Goal: Check status: Check status

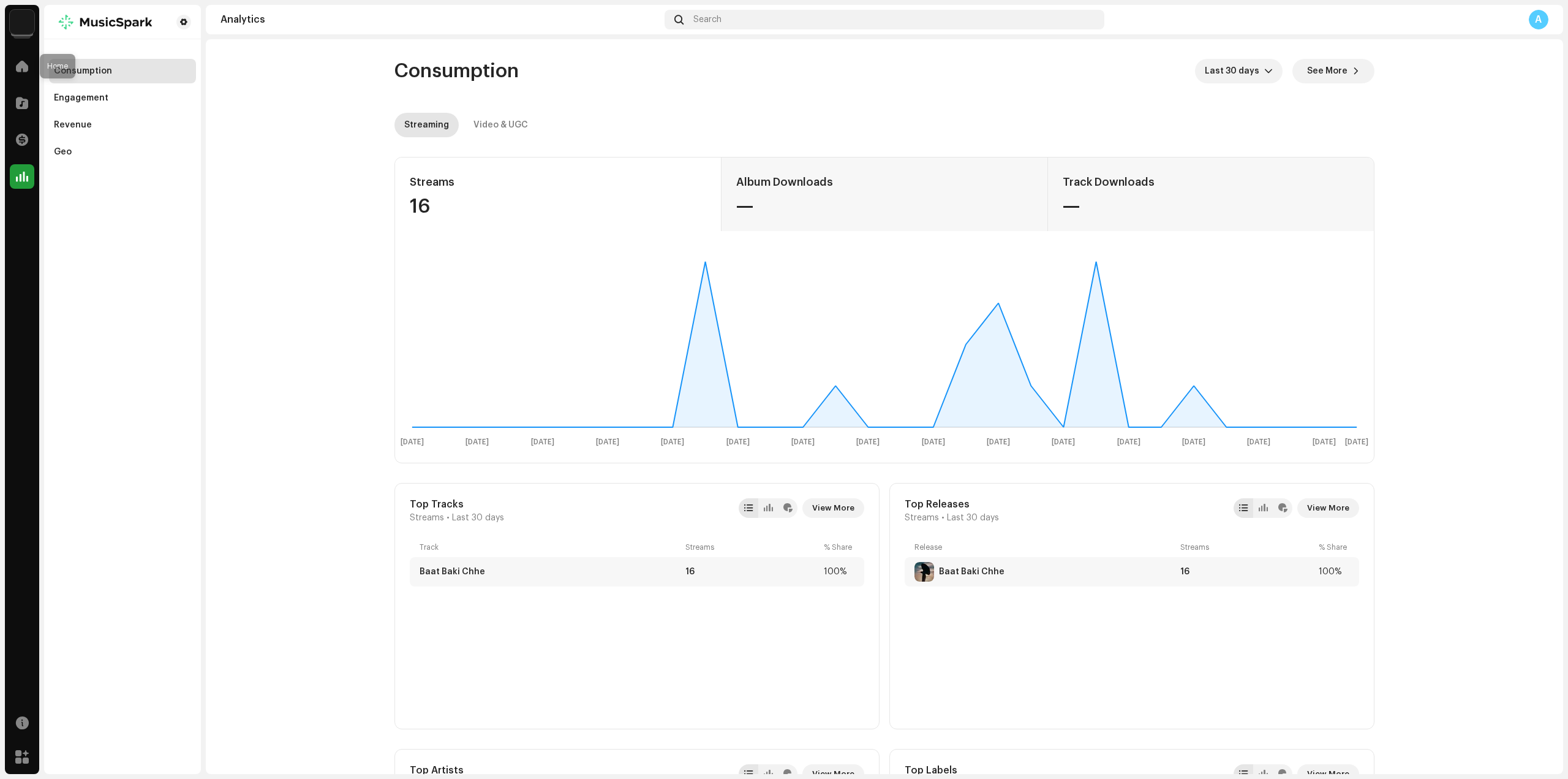
click at [25, 65] on span at bounding box center [22, 66] width 12 height 10
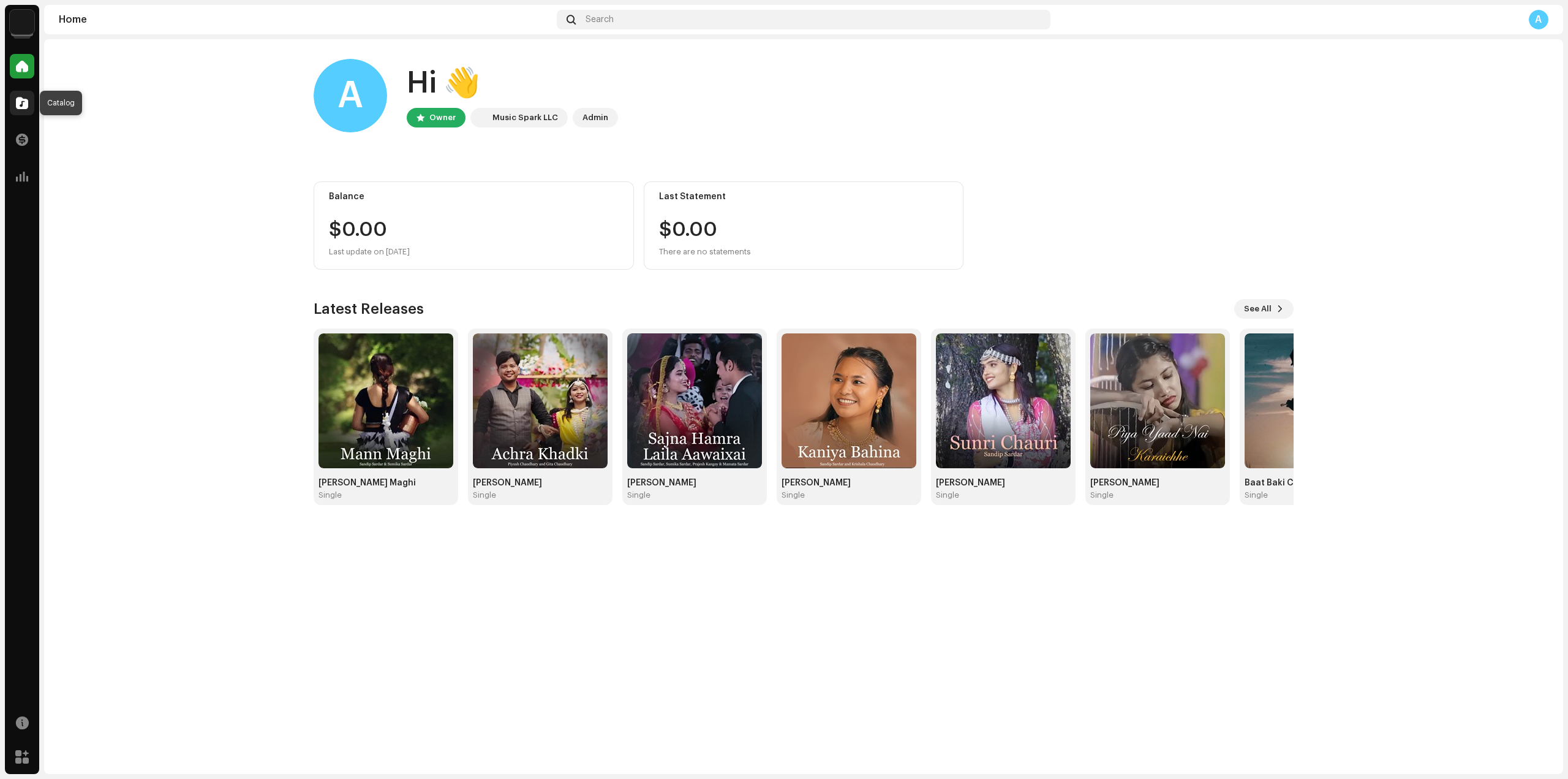
click at [18, 95] on div at bounding box center [22, 103] width 25 height 25
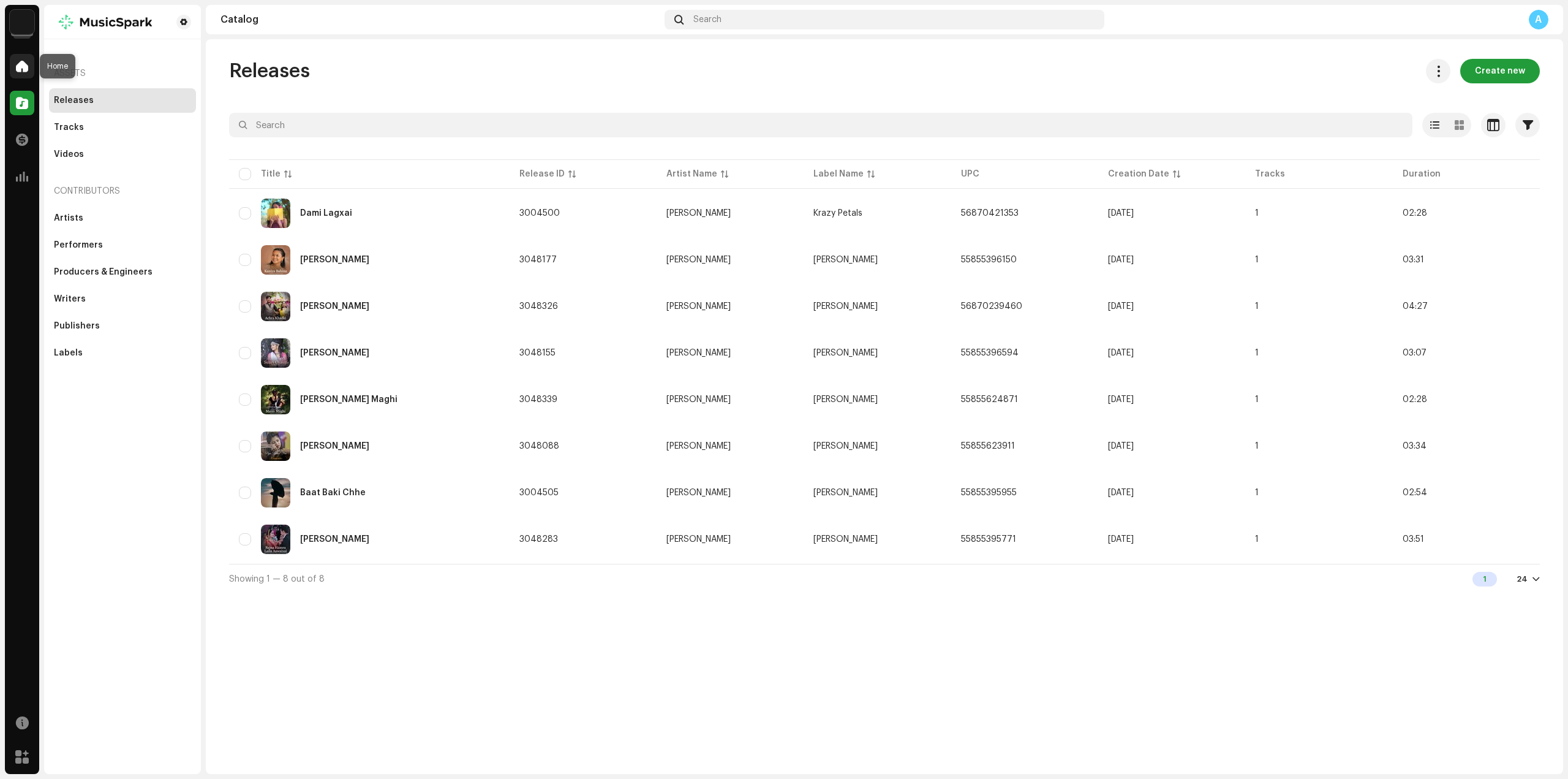
click at [17, 61] on span at bounding box center [22, 66] width 12 height 10
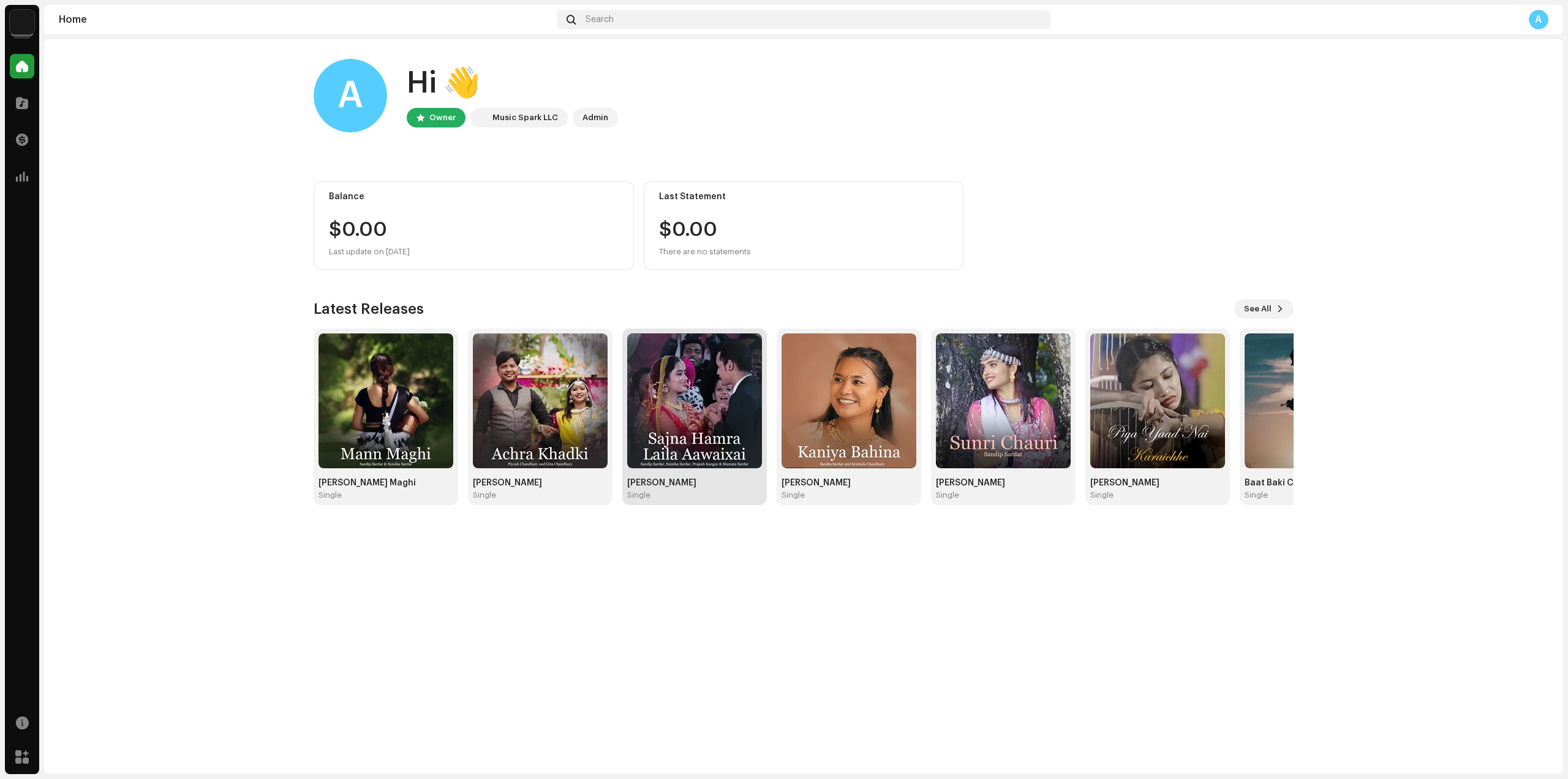
click at [670, 380] on img at bounding box center [695, 400] width 135 height 135
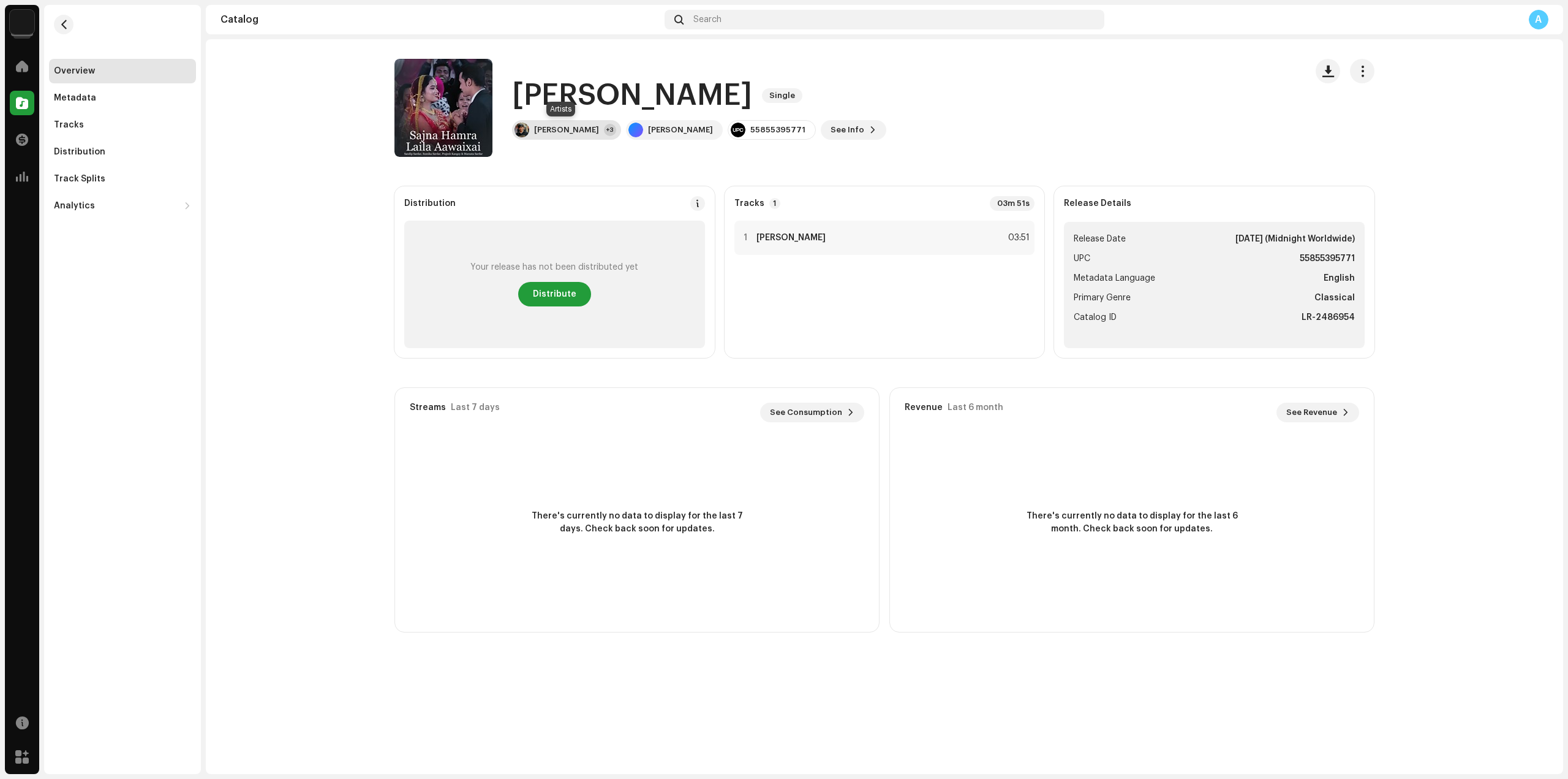
click at [577, 131] on div "[PERSON_NAME]" at bounding box center [567, 130] width 65 height 10
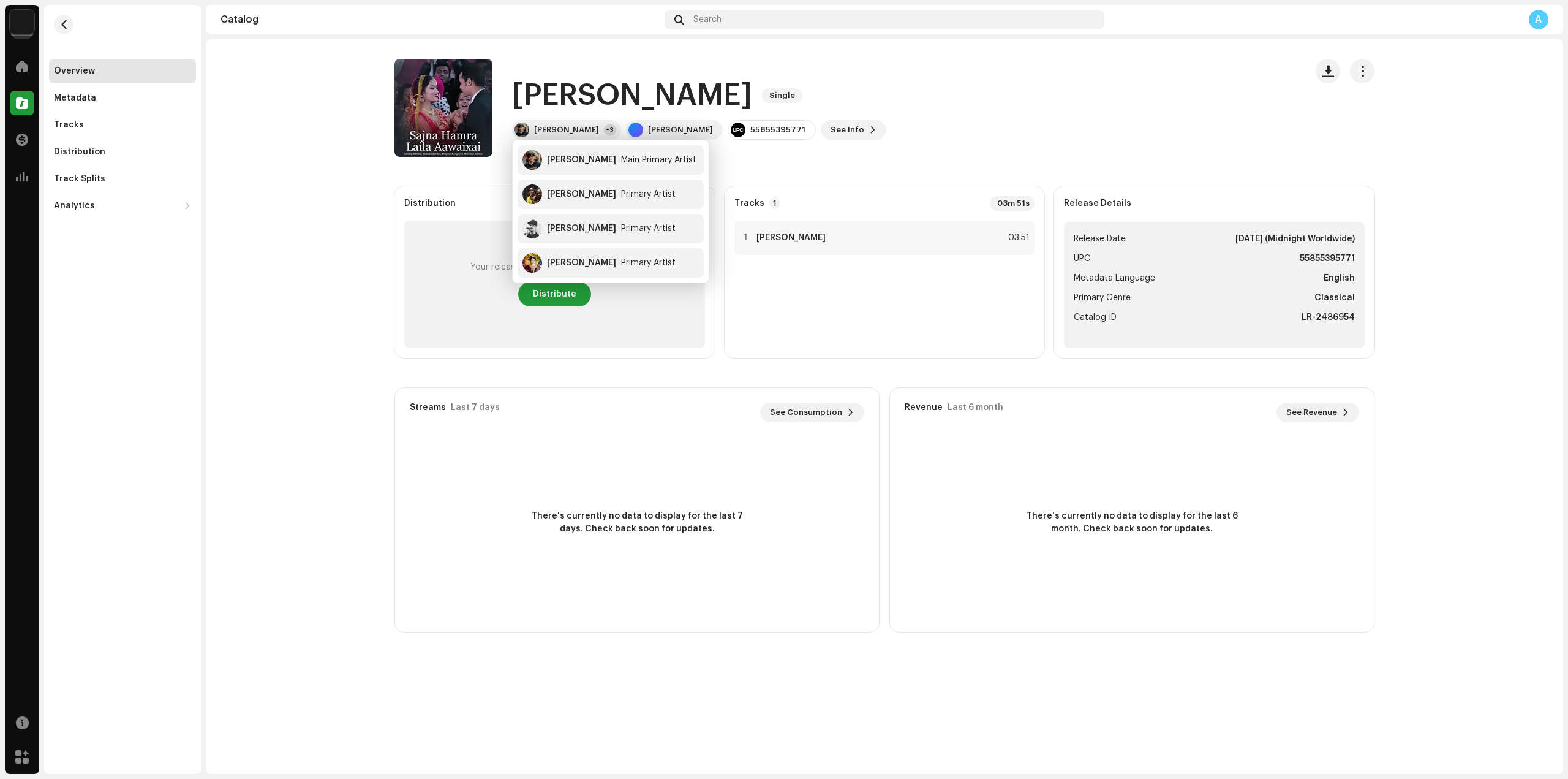
click at [632, 484] on div "There's currently no data to display for the last 7 days. Check back soon for u…" at bounding box center [637, 522] width 484 height 171
